Goal: Complete application form

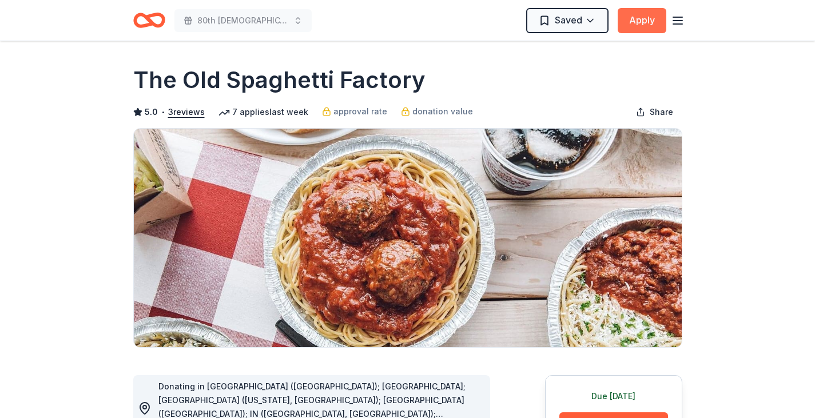
click at [651, 21] on button "Apply" at bounding box center [641, 20] width 49 height 25
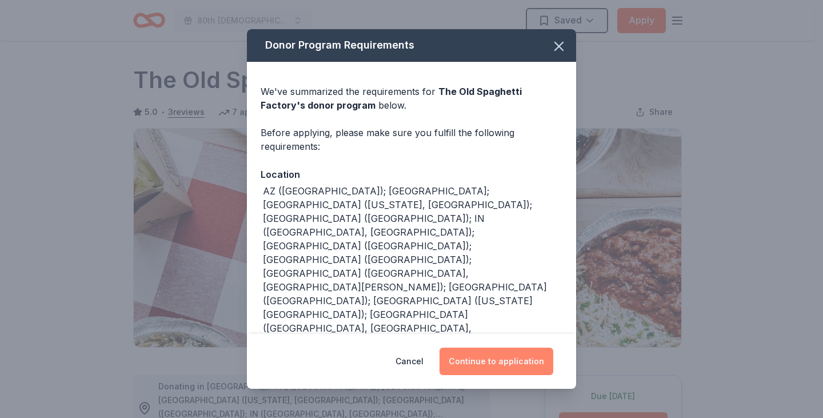
click at [499, 352] on button "Continue to application" at bounding box center [497, 361] width 114 height 27
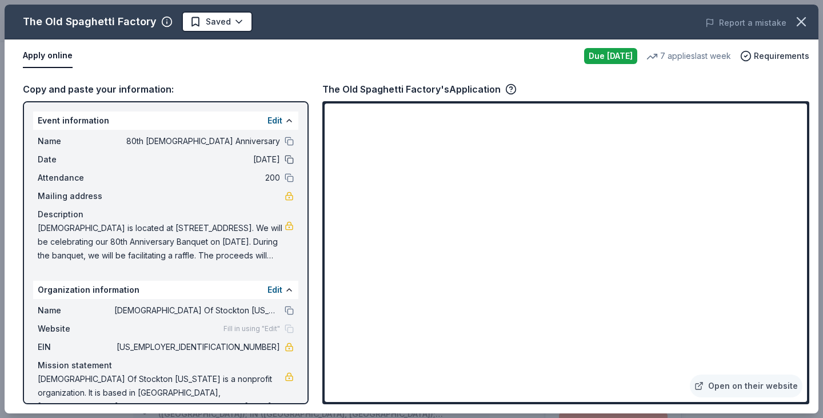
click at [285, 157] on button at bounding box center [289, 159] width 9 height 9
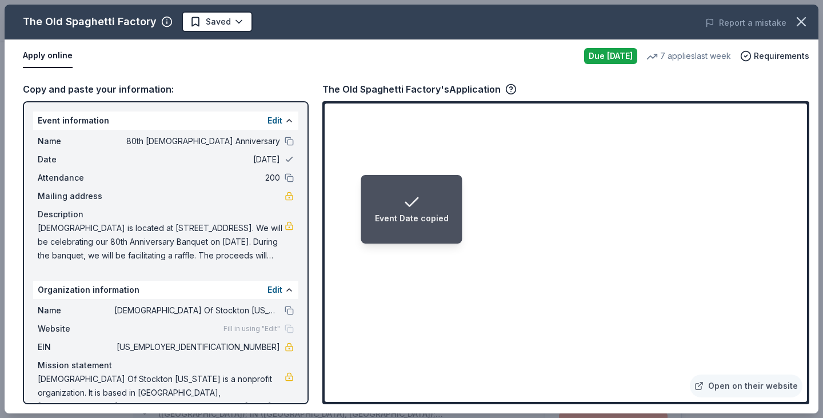
click at [285, 157] on button at bounding box center [289, 159] width 9 height 9
drag, startPoint x: 293, startPoint y: 212, endPoint x: 292, endPoint y: 232, distance: 20.1
click at [292, 232] on div "Event information Edit Name 80th [DEMOGRAPHIC_DATA] Anniversary Date [DATE] Att…" at bounding box center [166, 252] width 286 height 303
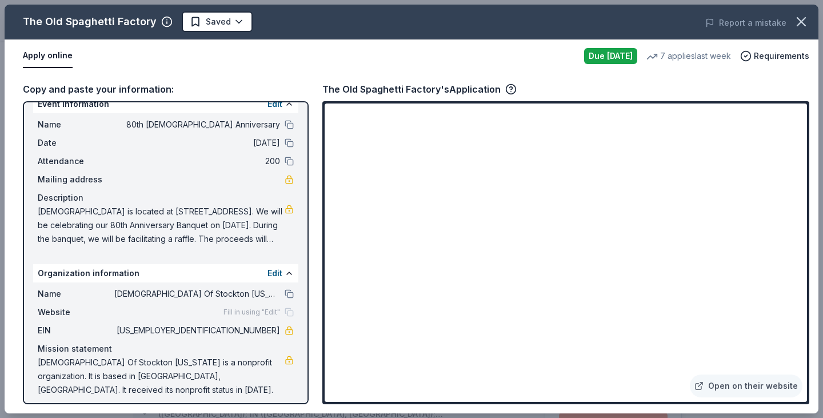
scroll to position [24, 0]
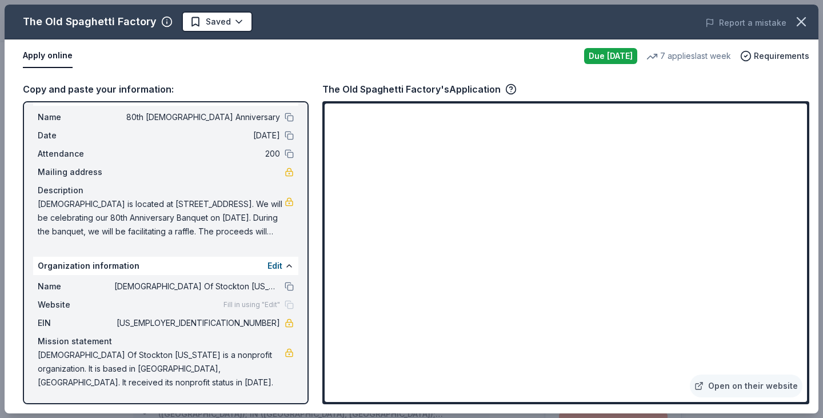
drag, startPoint x: 302, startPoint y: 158, endPoint x: 306, endPoint y: 113, distance: 46.0
click at [306, 113] on div "Event information Edit Name 80th [DEMOGRAPHIC_DATA] Anniversary Date [DATE] Att…" at bounding box center [166, 252] width 286 height 303
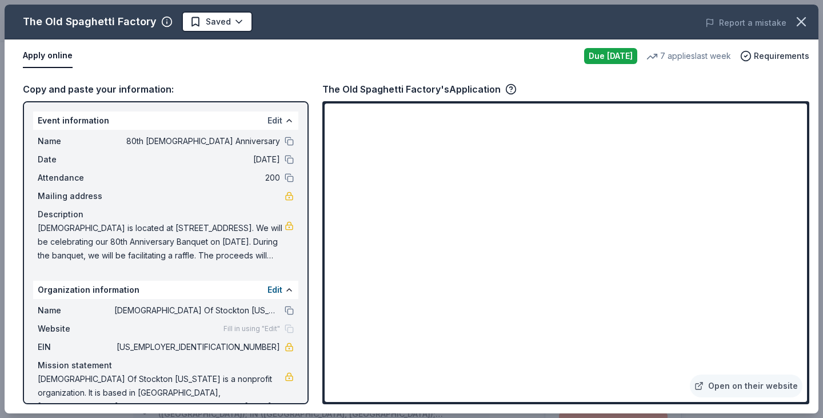
click at [268, 123] on button "Edit" at bounding box center [275, 121] width 15 height 14
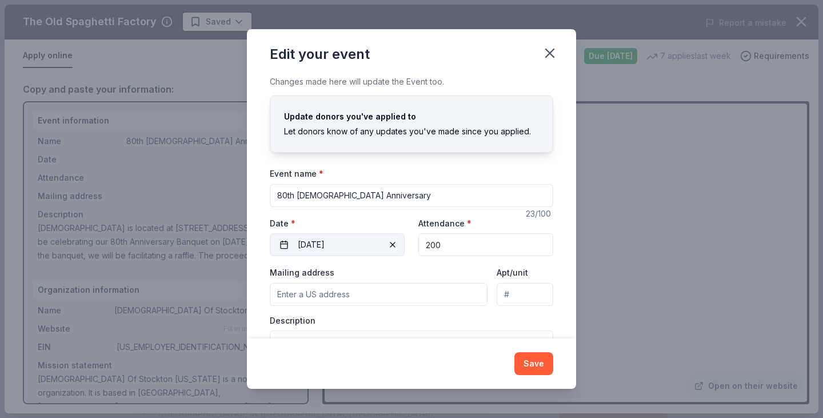
click at [286, 245] on button "[DATE]" at bounding box center [337, 244] width 135 height 23
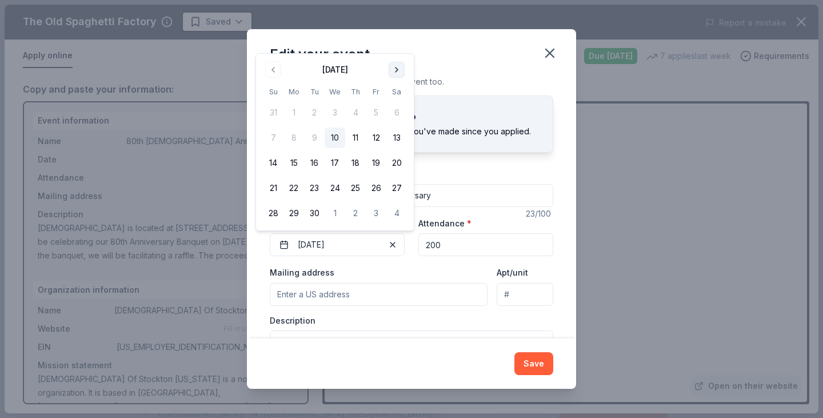
click at [396, 74] on button "Go to next month" at bounding box center [397, 70] width 16 height 16
click at [380, 161] on button "17" at bounding box center [376, 163] width 21 height 21
click at [538, 364] on button "Save" at bounding box center [534, 363] width 39 height 23
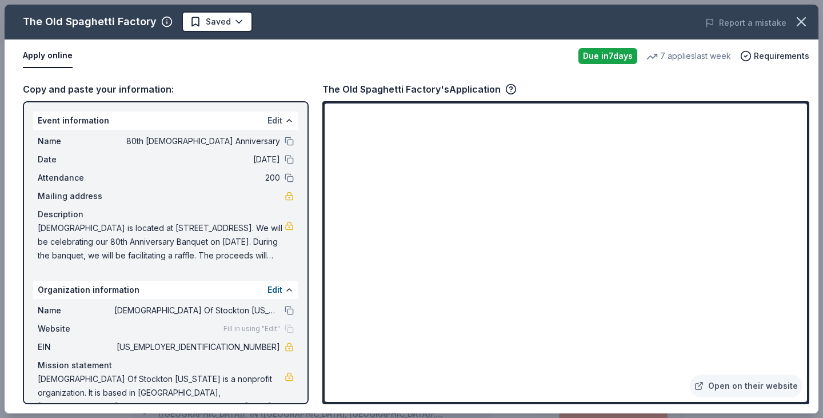
click at [270, 122] on button "Edit" at bounding box center [275, 121] width 15 height 14
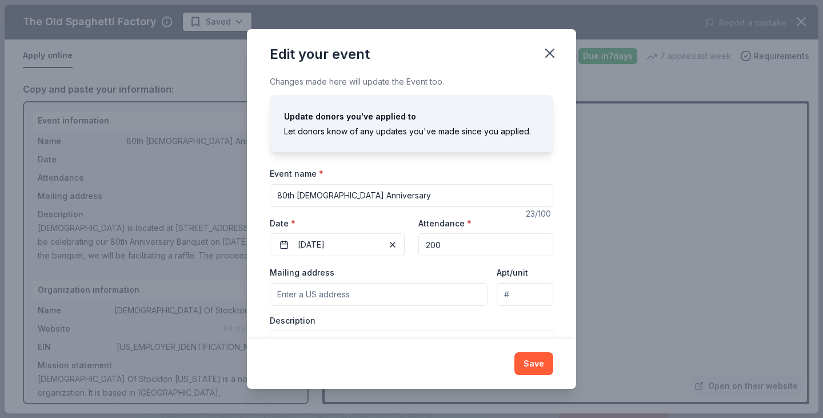
drag, startPoint x: 438, startPoint y: 246, endPoint x: 415, endPoint y: 246, distance: 22.9
click at [423, 246] on input "200" at bounding box center [485, 244] width 135 height 23
type input "150"
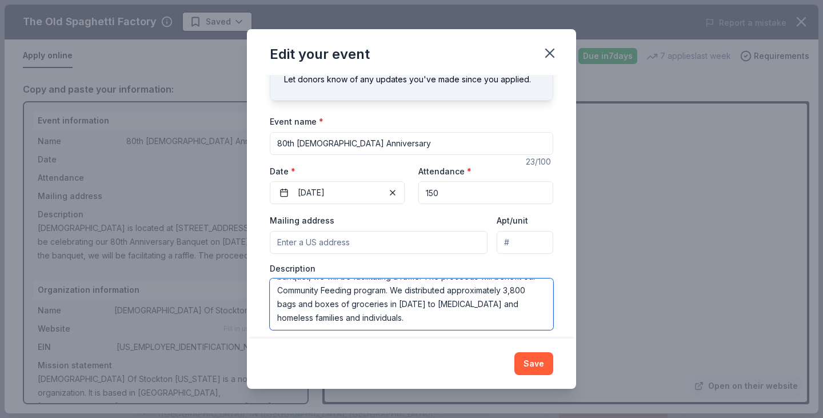
scroll to position [55, 0]
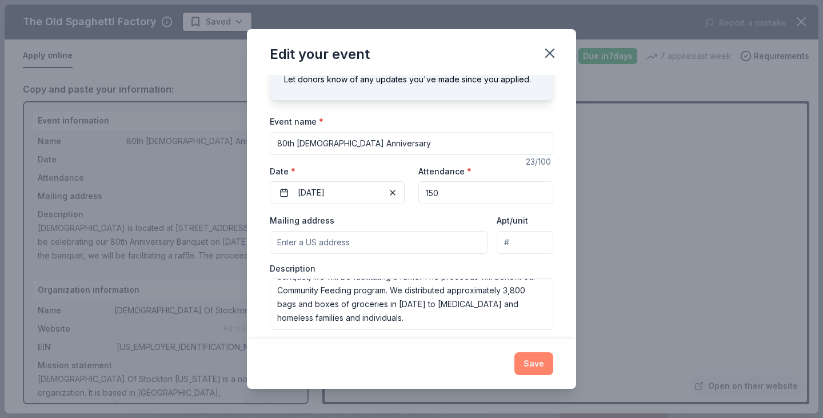
click at [535, 366] on button "Save" at bounding box center [534, 363] width 39 height 23
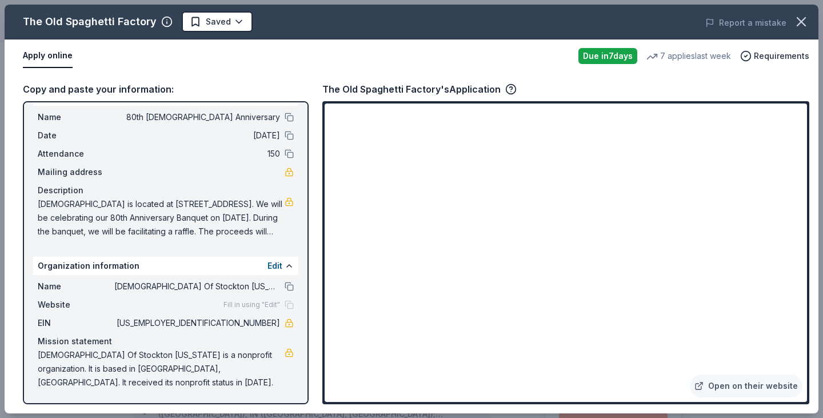
scroll to position [0, 0]
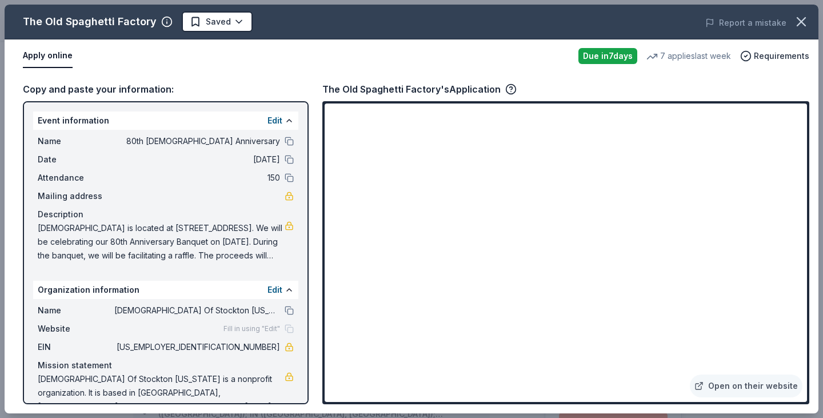
click at [50, 52] on button "Apply online" at bounding box center [48, 56] width 50 height 24
click at [236, 19] on body "80th Church Anniversary Saved Apply Due in 7 days Share The Old Spaghetti Facto…" at bounding box center [407, 209] width 815 height 418
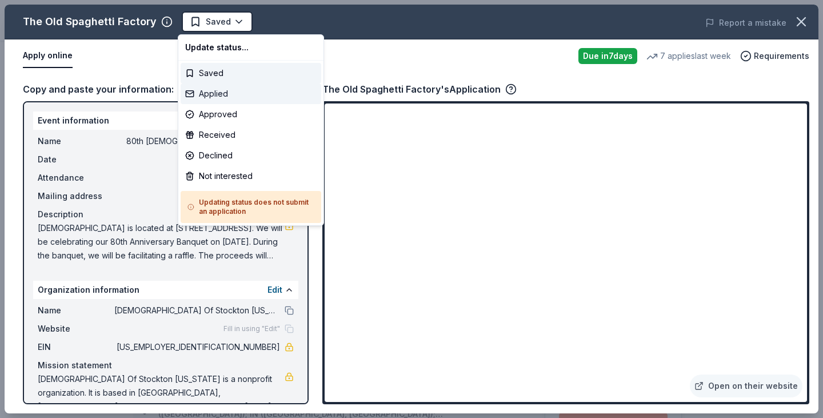
click at [224, 99] on div "Applied" at bounding box center [251, 93] width 141 height 21
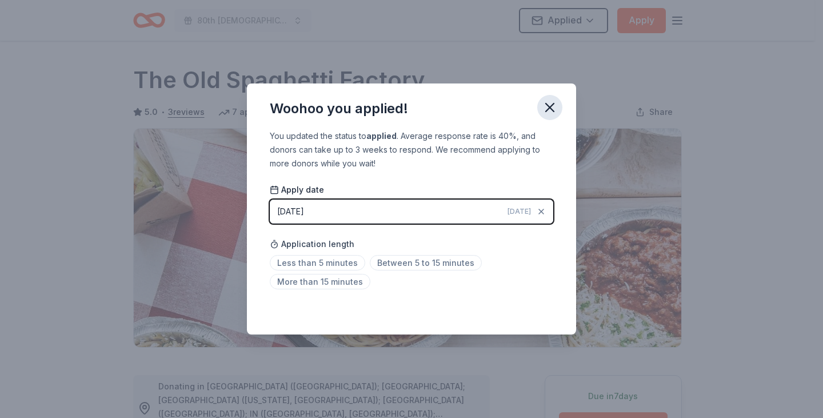
click at [552, 111] on icon "button" at bounding box center [550, 107] width 16 height 16
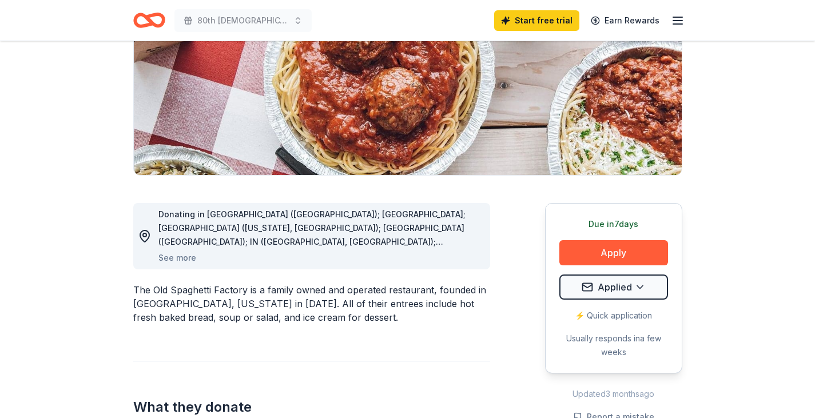
scroll to position [209, 0]
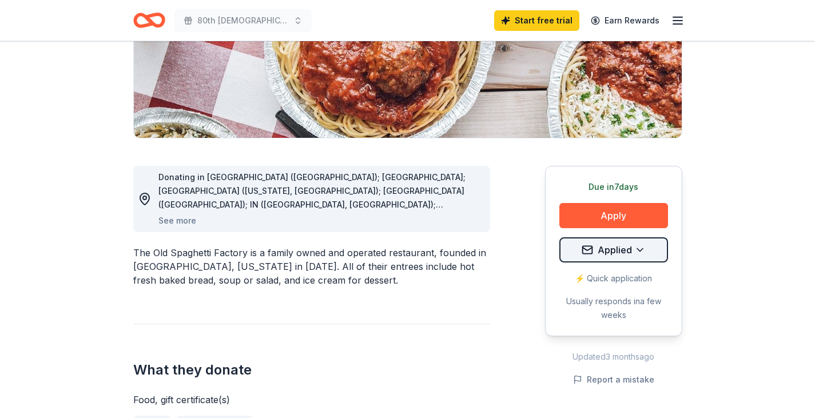
click at [588, 209] on html "80th [DEMOGRAPHIC_DATA] Anniversary Start free trial Earn Rewards Due [DATE] Sh…" at bounding box center [407, 0] width 815 height 418
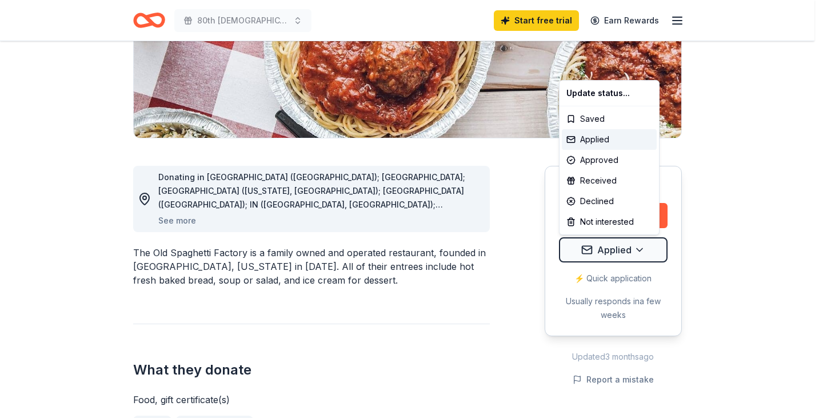
click at [774, 195] on html "80th [DEMOGRAPHIC_DATA] Anniversary Start free trial Earn Rewards Due [DATE] Sh…" at bounding box center [411, 0] width 823 height 418
